Goal: Obtain resource: Obtain resource

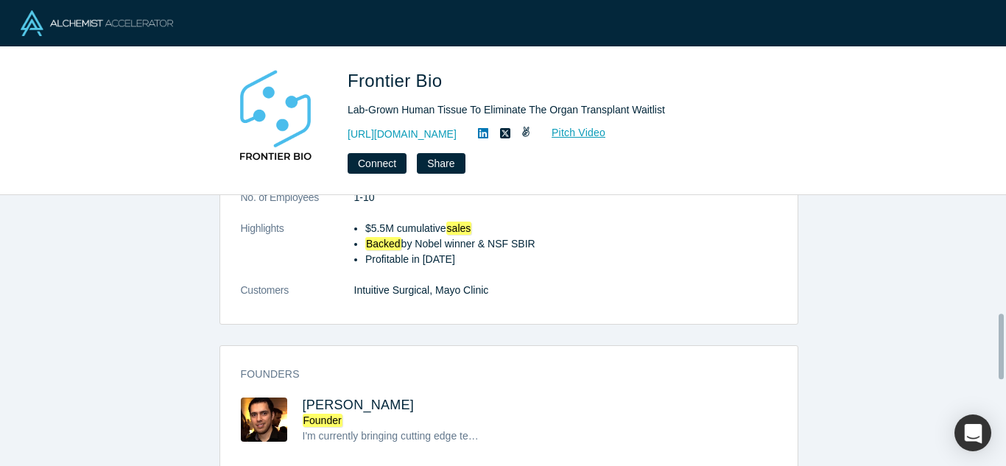
scroll to position [589, 0]
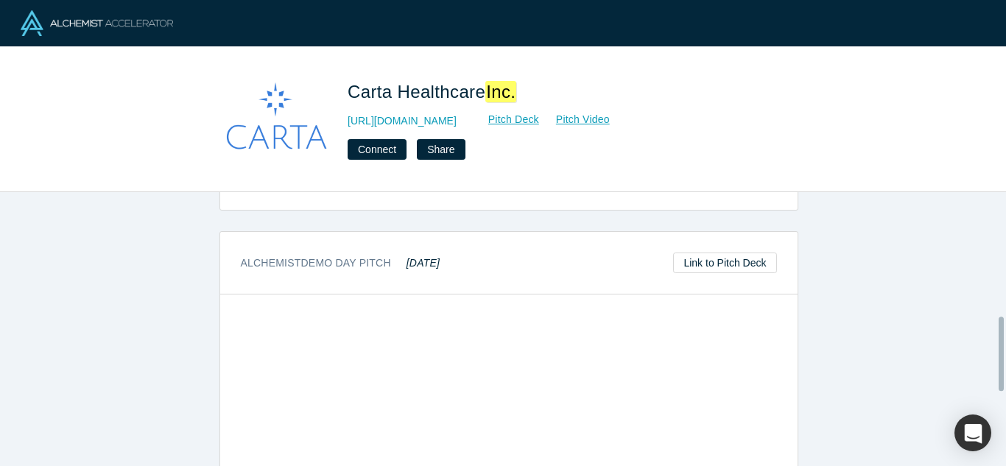
scroll to position [589, 0]
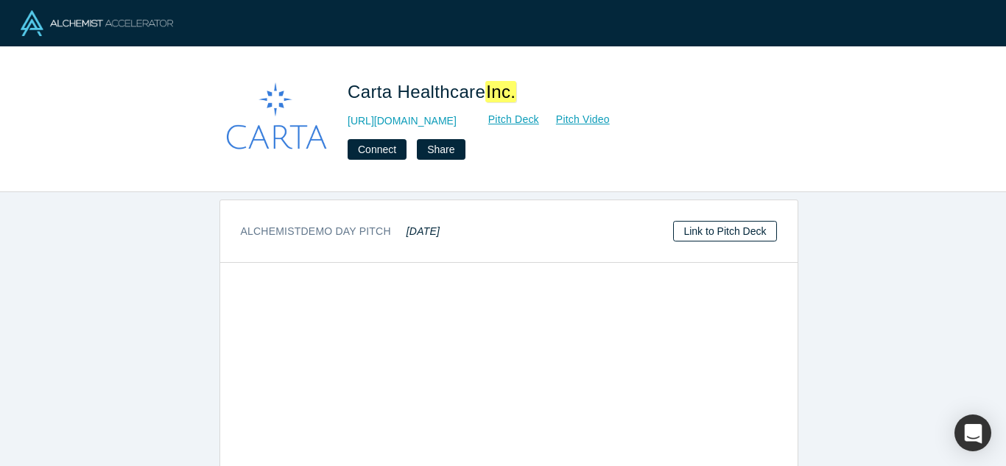
click at [742, 231] on link "Link to Pitch Deck" at bounding box center [724, 231] width 103 height 21
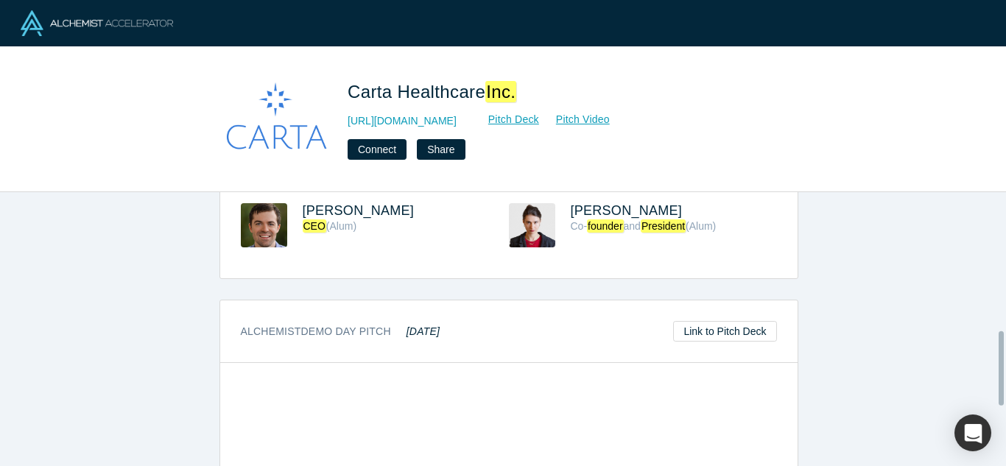
scroll to position [515, 0]
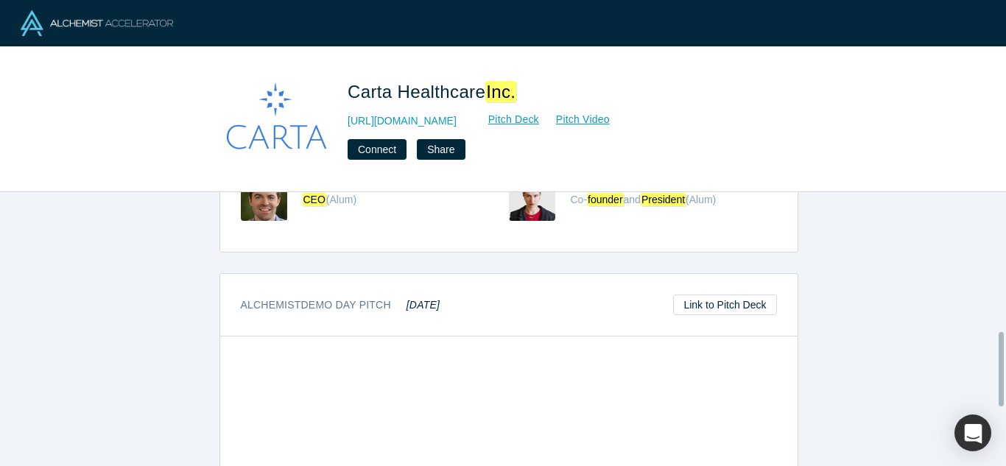
click at [241, 300] on h3 "Alchemist Demo Day Pitch Jan 2018" at bounding box center [341, 304] width 200 height 15
drag, startPoint x: 303, startPoint y: 300, endPoint x: 360, endPoint y: 300, distance: 57.4
click at [360, 300] on h3 "Alchemist Demo Day Pitch Jan 2018" at bounding box center [341, 304] width 200 height 15
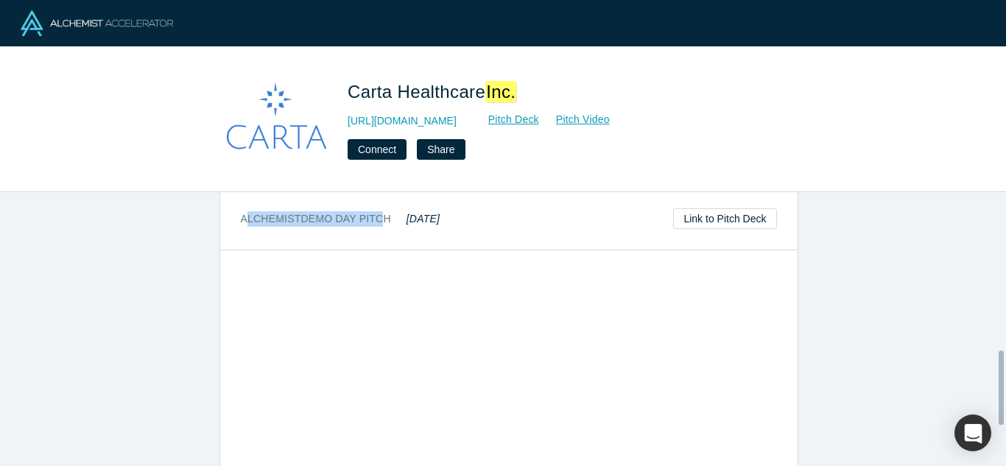
scroll to position [585, 0]
